Goal: Transaction & Acquisition: Purchase product/service

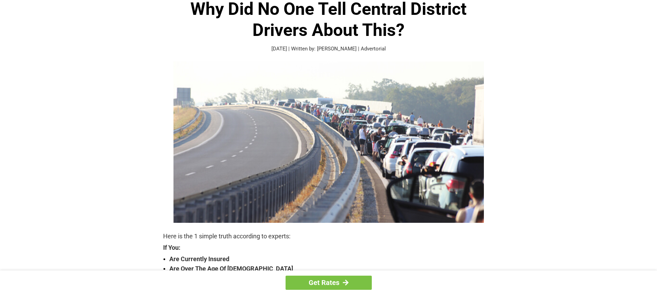
scroll to position [134, 0]
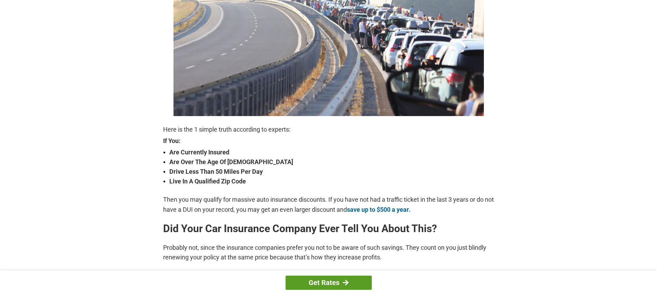
click at [338, 281] on link "Get Rates" at bounding box center [329, 282] width 86 height 14
